Goal: Transaction & Acquisition: Subscribe to service/newsletter

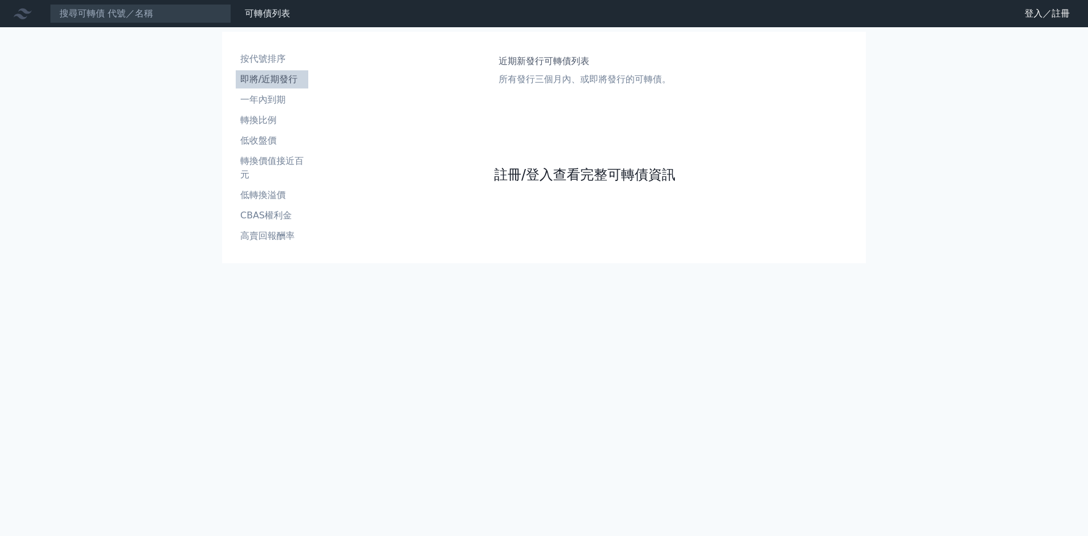
click at [565, 170] on link "註冊/登入查看完整可轉債資訊" at bounding box center [584, 174] width 181 height 18
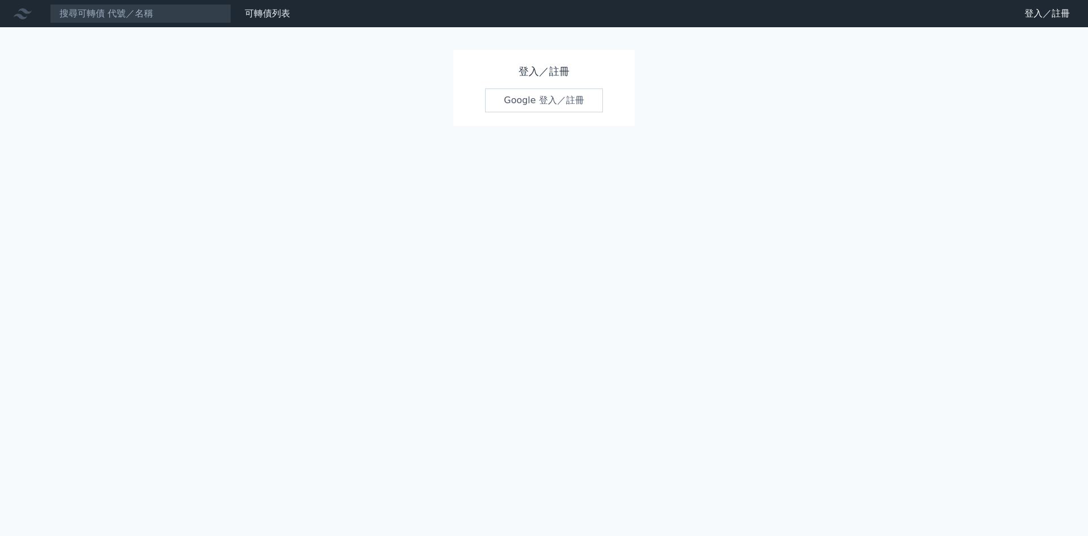
click at [553, 100] on link "Google 登入／註冊" at bounding box center [544, 100] width 118 height 24
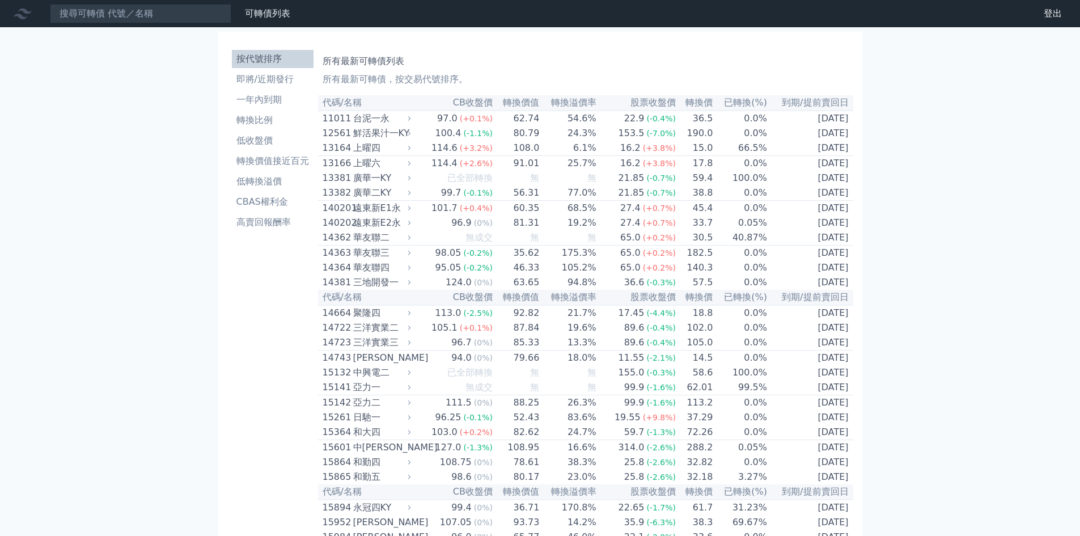
click at [276, 57] on li "按代號排序" at bounding box center [273, 59] width 82 height 14
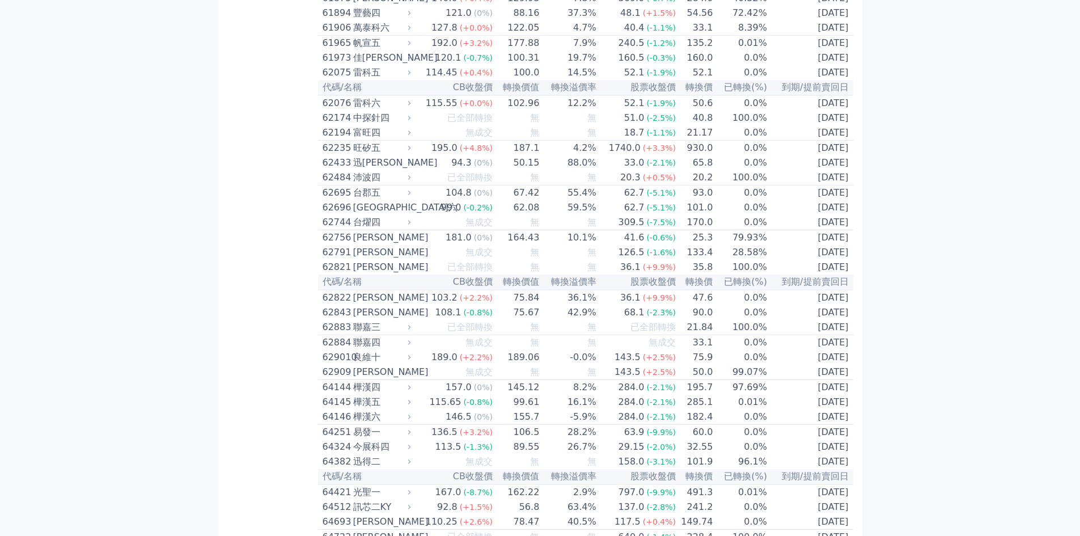
scroll to position [4534, 0]
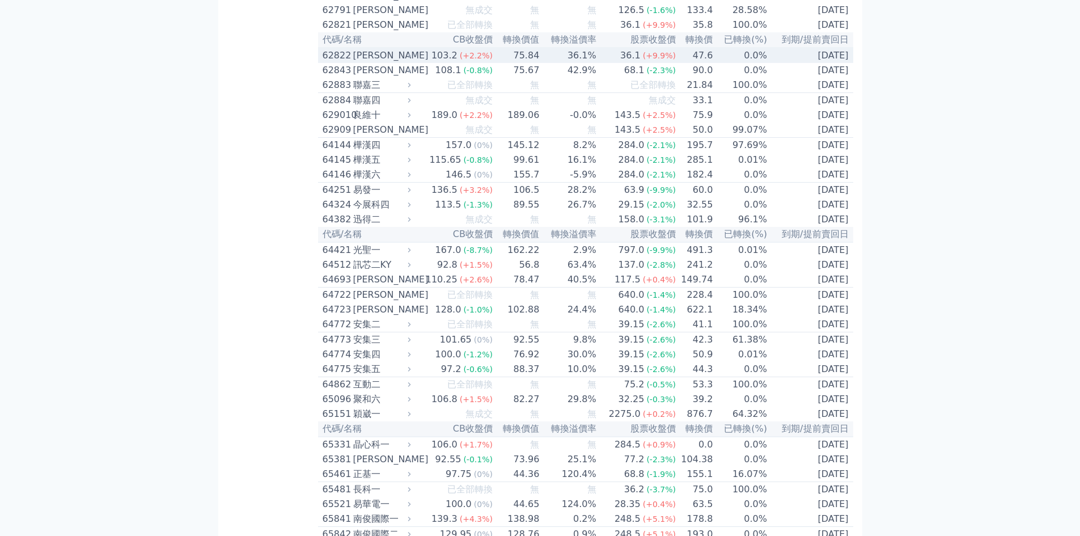
click at [360, 62] on div "[PERSON_NAME]" at bounding box center [381, 56] width 56 height 14
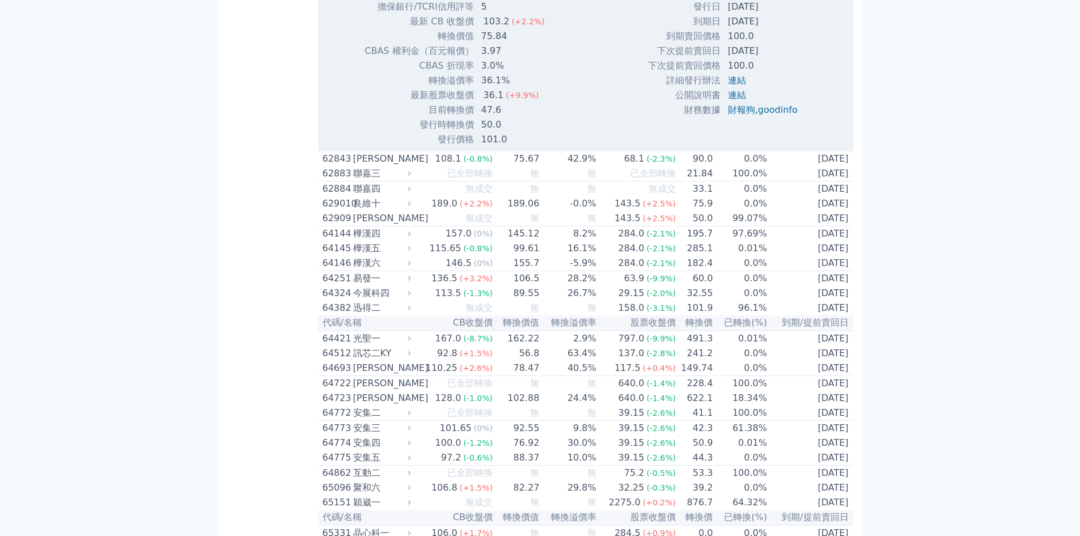
scroll to position [4836, 0]
